Goal: Task Accomplishment & Management: Use online tool/utility

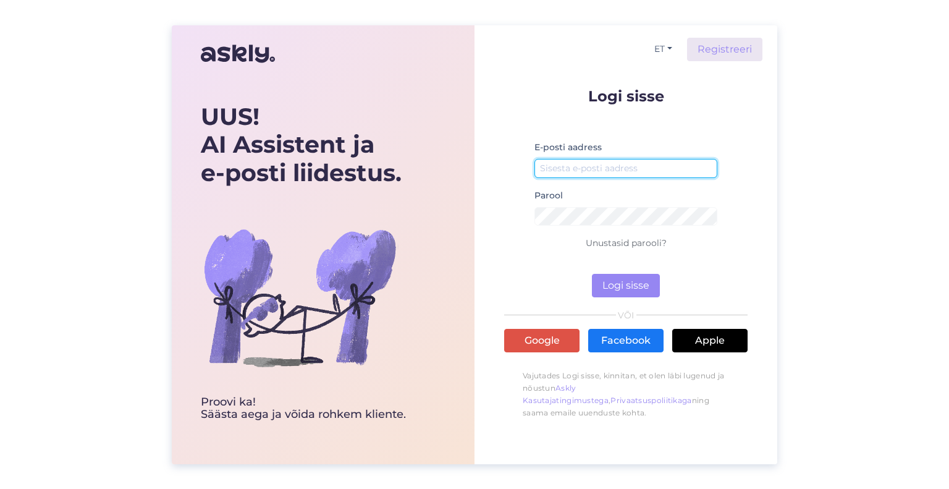
type input "[DOMAIN_NAME][EMAIL_ADDRESS][DOMAIN_NAME]"
click at [762, 188] on div "ET Registreeri Logi sisse E-posti aadress [DOMAIN_NAME][EMAIL_ADDRESS][DOMAIN_N…" at bounding box center [625, 244] width 303 height 439
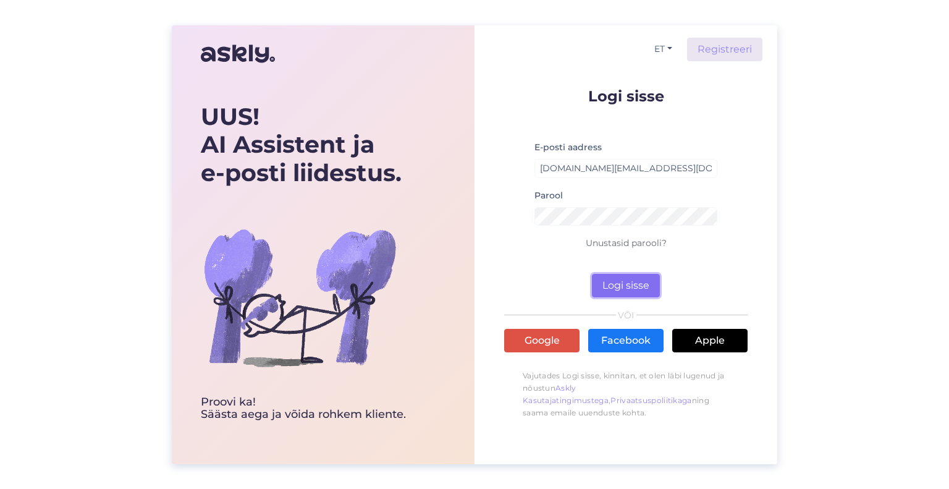
click at [632, 287] on button "Logi sisse" at bounding box center [626, 285] width 68 height 23
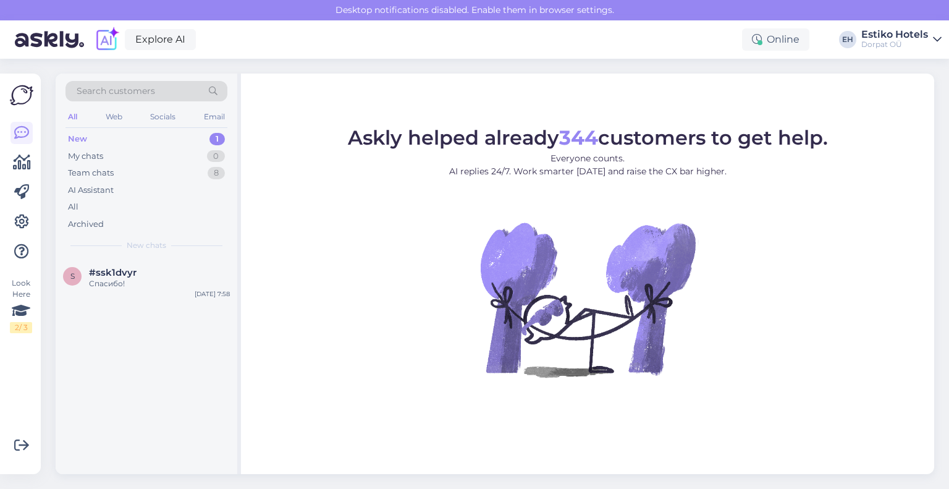
click at [935, 39] on icon at bounding box center [937, 40] width 9 height 10
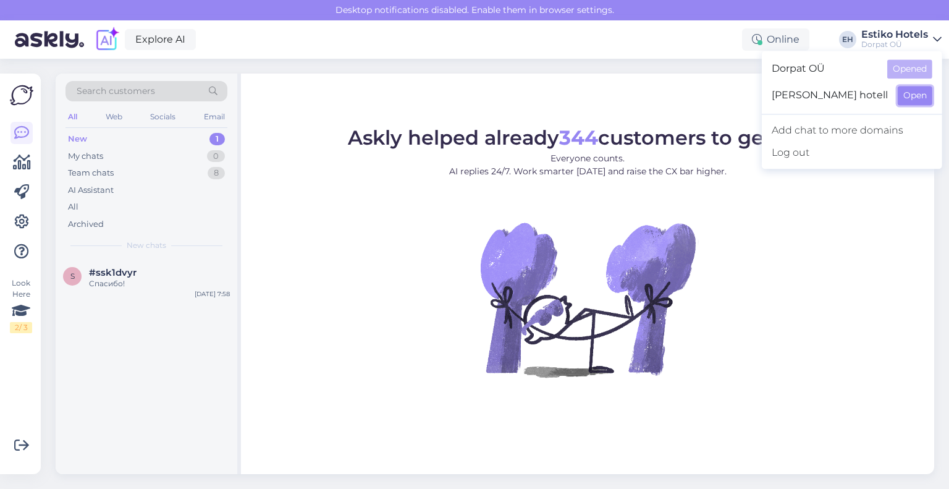
click at [919, 96] on button "Open" at bounding box center [915, 95] width 35 height 19
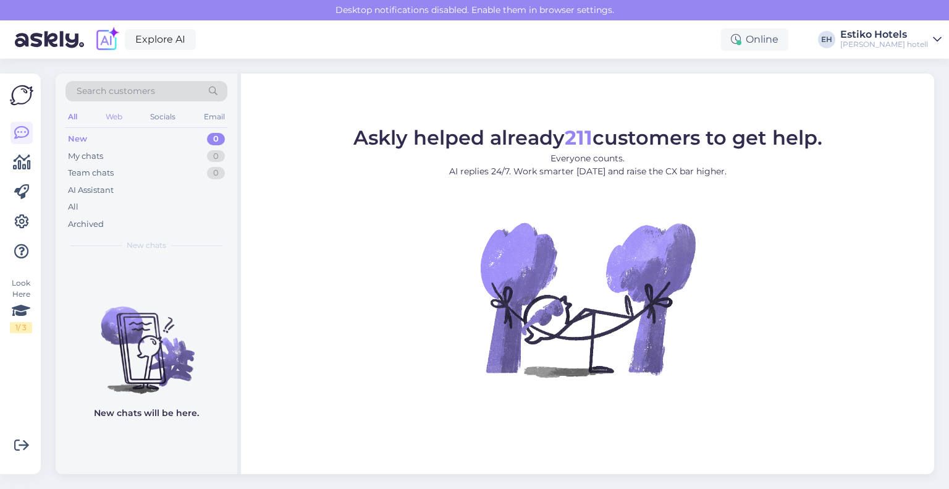
click at [111, 111] on div "Web" at bounding box center [114, 117] width 22 height 16
click at [840, 265] on figure "Askly helped already 211 customers to get help. Everyone counts. AI replies 24/…" at bounding box center [587, 269] width 671 height 282
click at [938, 38] on icon at bounding box center [937, 40] width 9 height 10
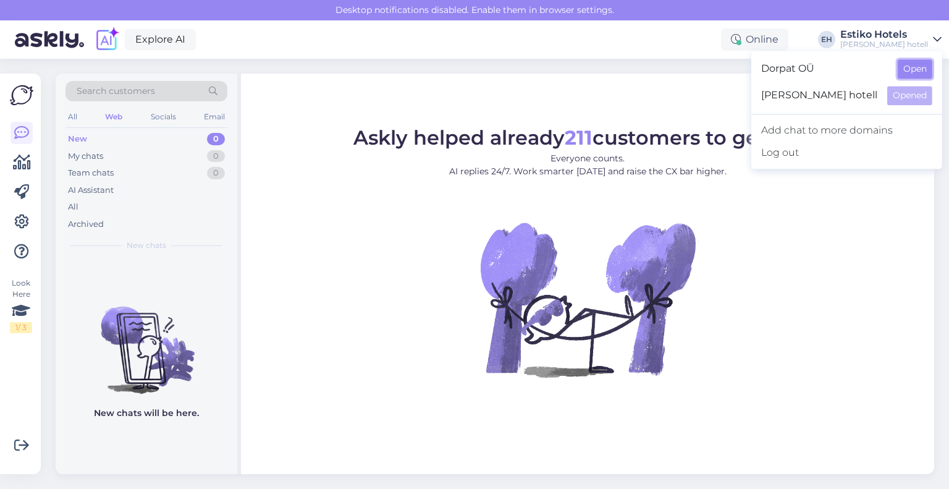
click at [903, 72] on button "Open" at bounding box center [915, 68] width 35 height 19
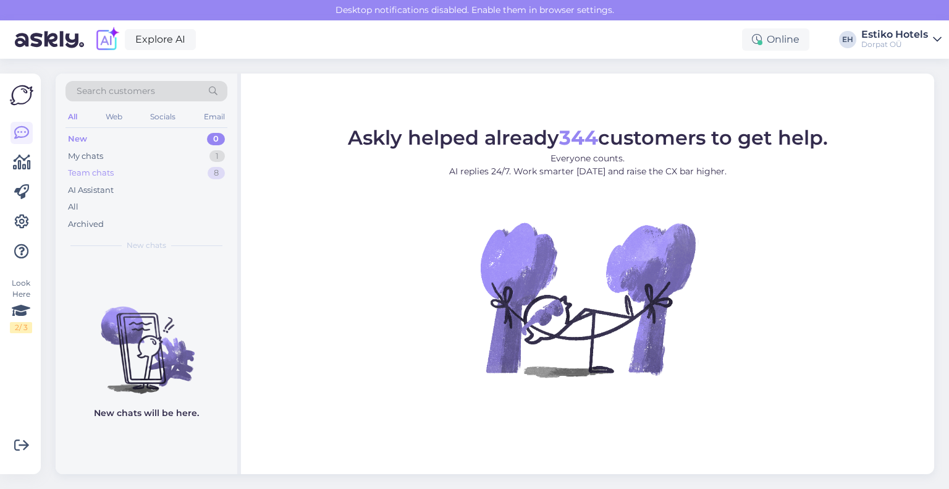
click at [146, 175] on div "Team chats 8" at bounding box center [146, 172] width 162 height 17
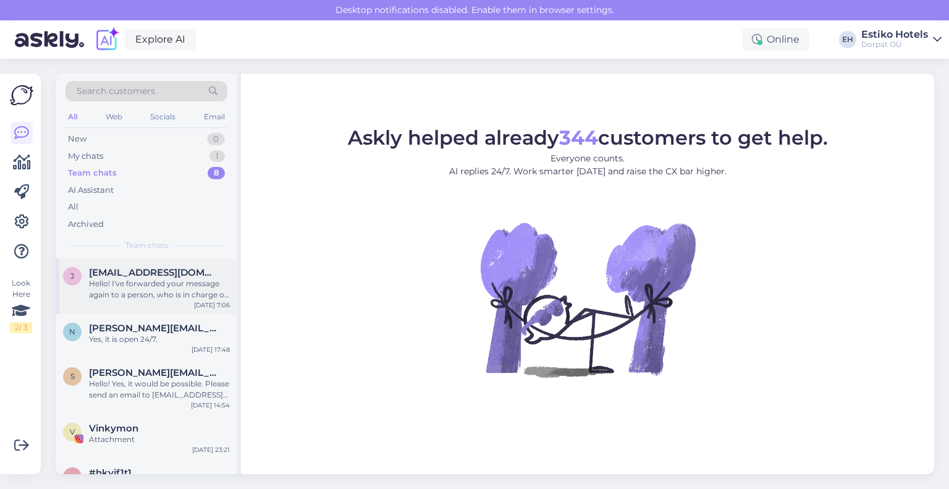
click at [126, 278] on div "Hello! I've forwarded your message again to a person, who is in charge of makin…" at bounding box center [159, 289] width 141 height 22
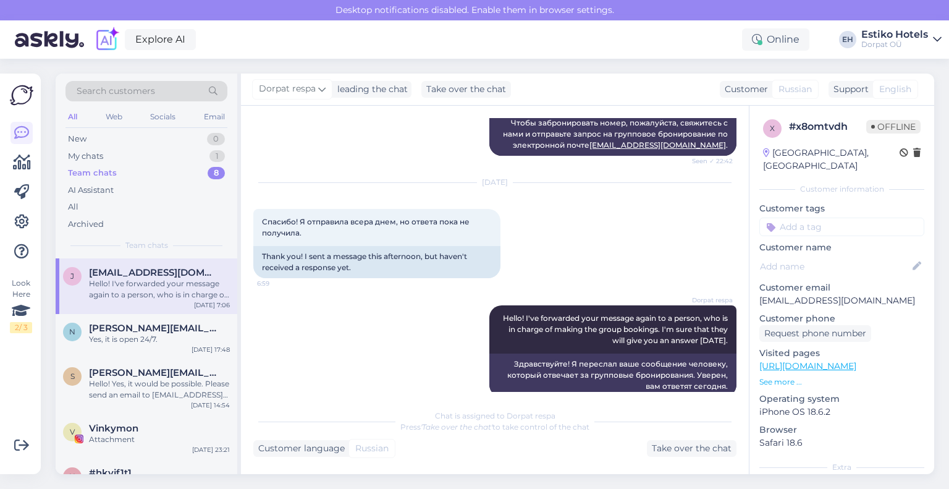
scroll to position [964, 0]
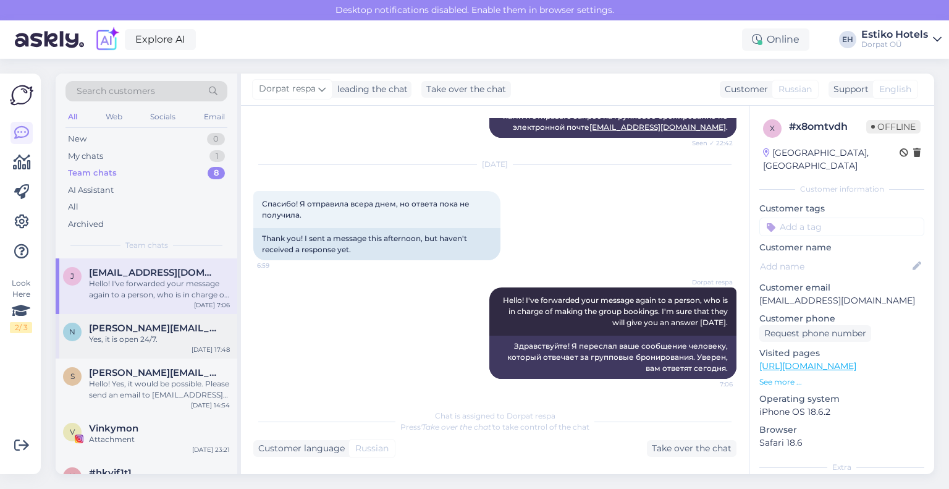
click at [128, 340] on div "Yes, it is open 24/7." at bounding box center [159, 339] width 141 height 11
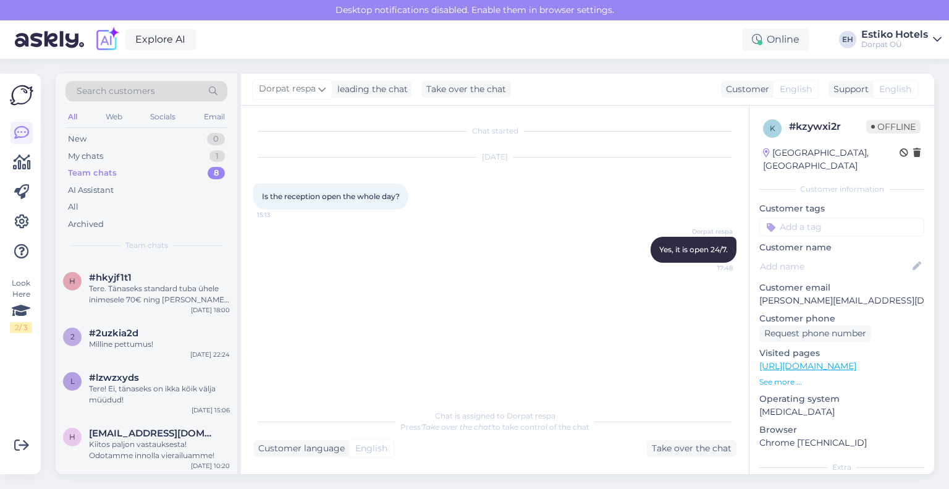
scroll to position [0, 0]
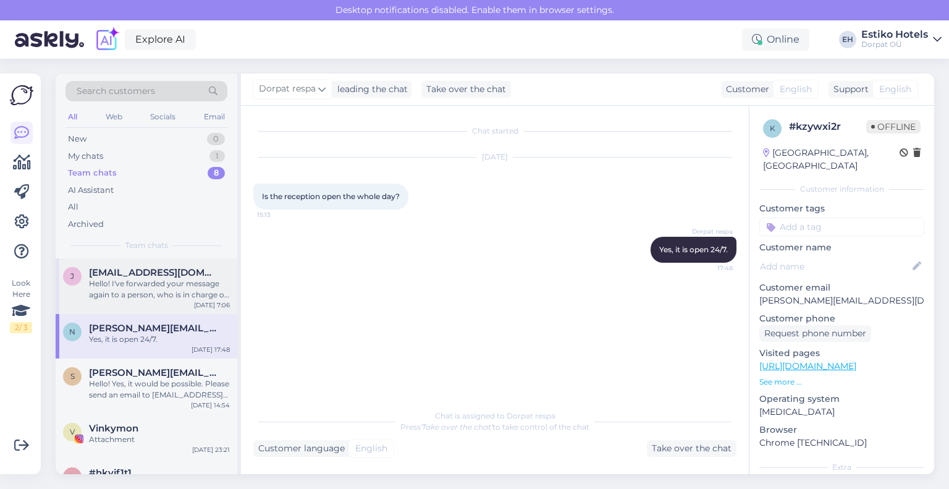
click at [167, 296] on div "Hello! I've forwarded your message again to a person, who is in charge of makin…" at bounding box center [159, 289] width 141 height 22
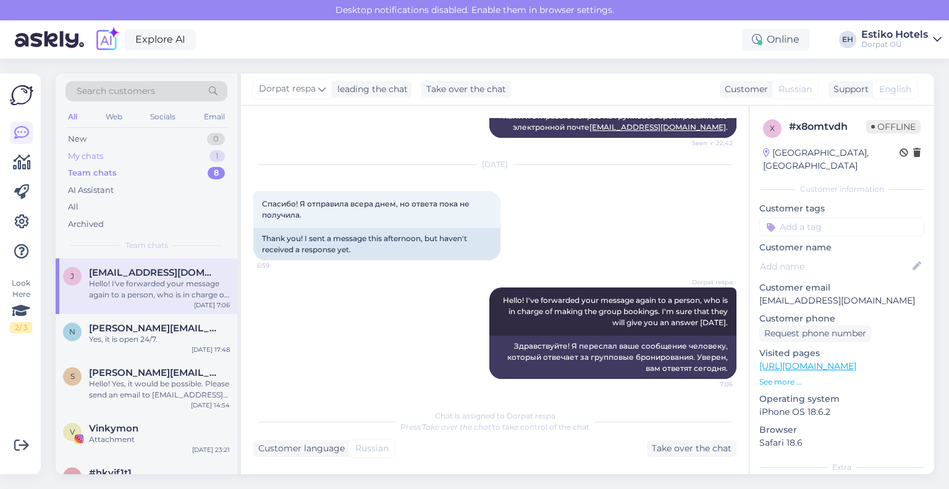
click at [119, 158] on div "My chats 1" at bounding box center [146, 156] width 162 height 17
